Goal: Check status

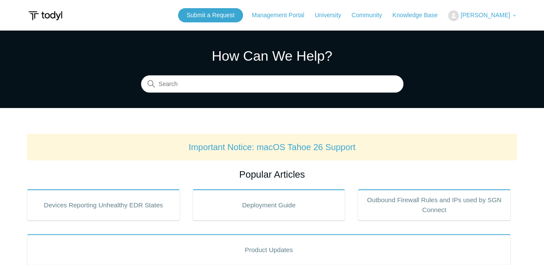
click at [459, 12] on img at bounding box center [453, 15] width 11 height 11
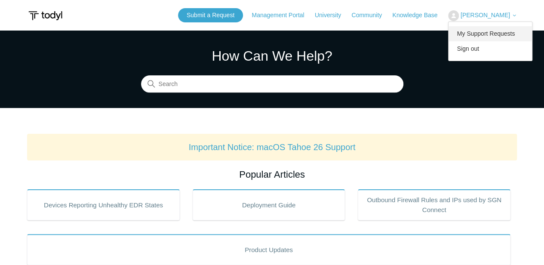
click at [490, 28] on link "My Support Requests" at bounding box center [491, 33] width 84 height 15
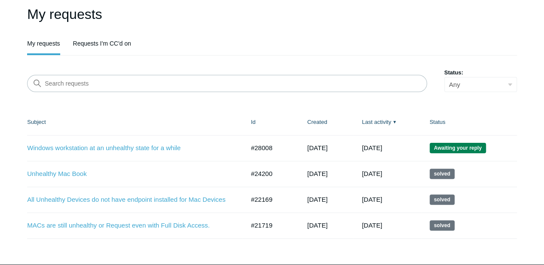
scroll to position [57, 0]
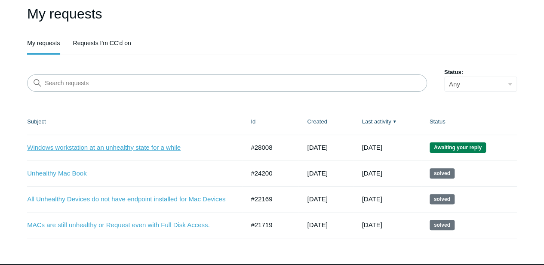
click at [150, 149] on link "Windows workstation at an unhealthy state for a while" at bounding box center [129, 148] width 204 height 10
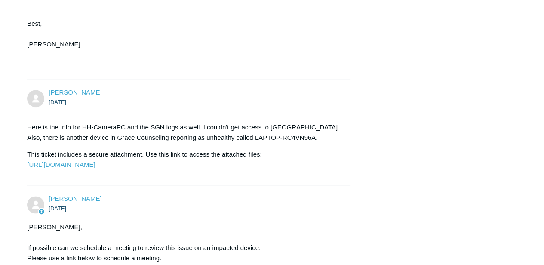
scroll to position [602, 0]
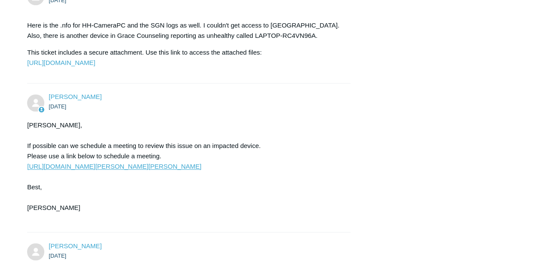
click at [112, 170] on link "[URL][DOMAIN_NAME][PERSON_NAME][PERSON_NAME]" at bounding box center [114, 166] width 174 height 7
